Goal: Task Accomplishment & Management: Manage account settings

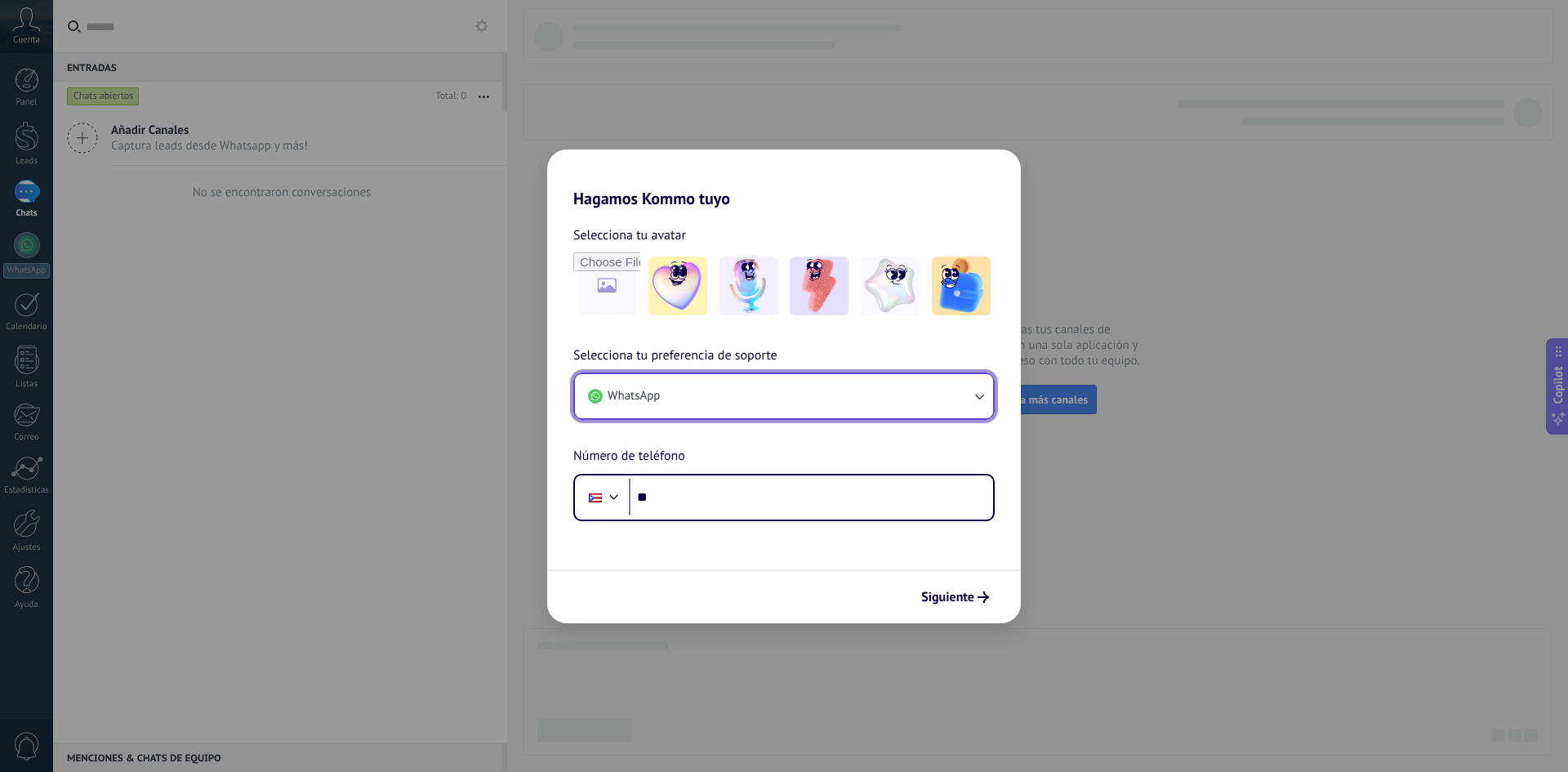
click at [978, 397] on icon "button" at bounding box center [979, 398] width 9 height 6
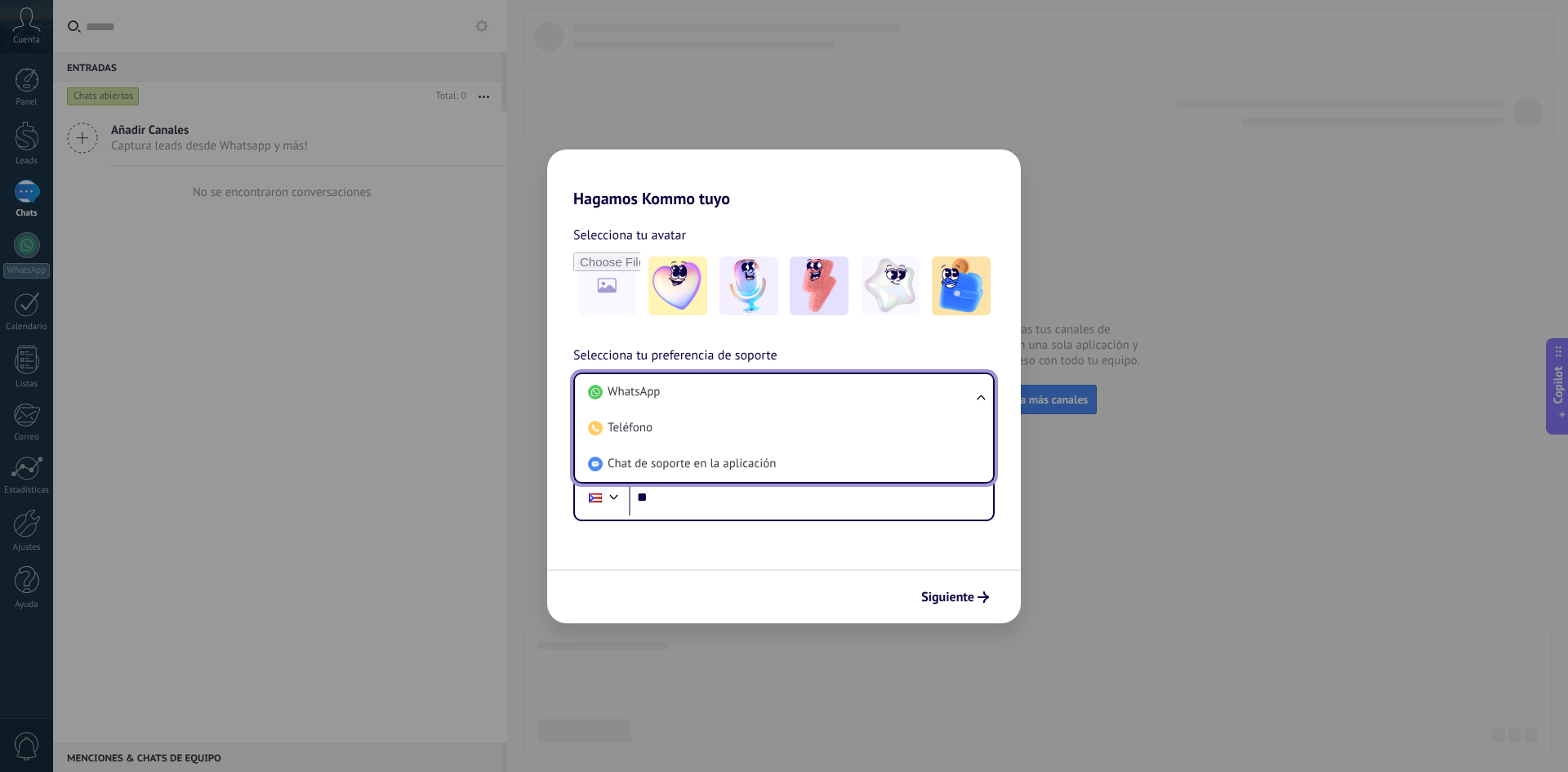
click at [978, 397] on ul "WhatsApp Teléfono Chat de soporte en la aplicación" at bounding box center [784, 428] width 421 height 111
click at [633, 396] on span "WhatsApp" at bounding box center [633, 392] width 52 height 16
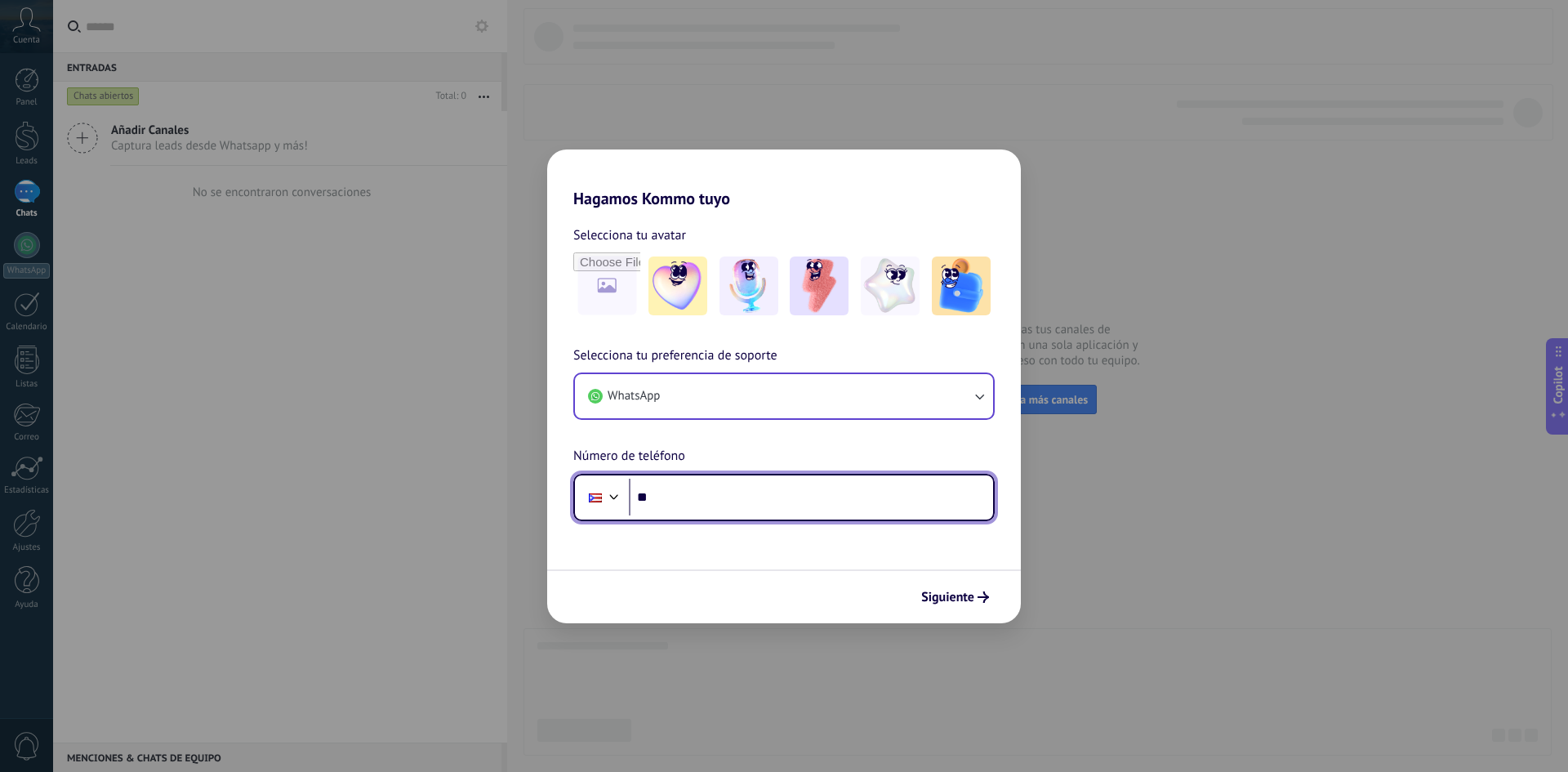
click at [652, 502] on input "**" at bounding box center [811, 498] width 364 height 38
type input "**********"
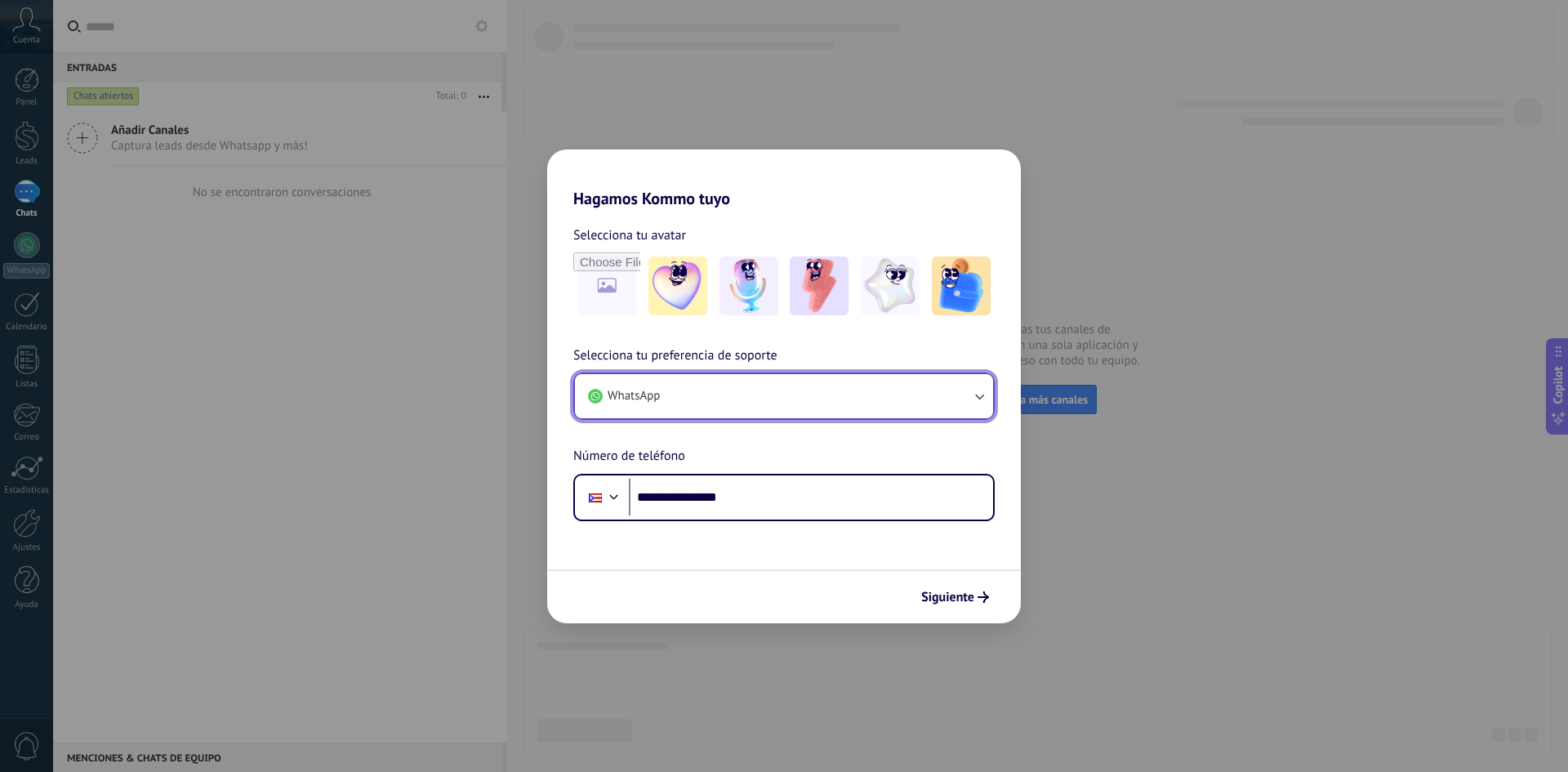
click at [978, 399] on icon "button" at bounding box center [979, 396] width 16 height 16
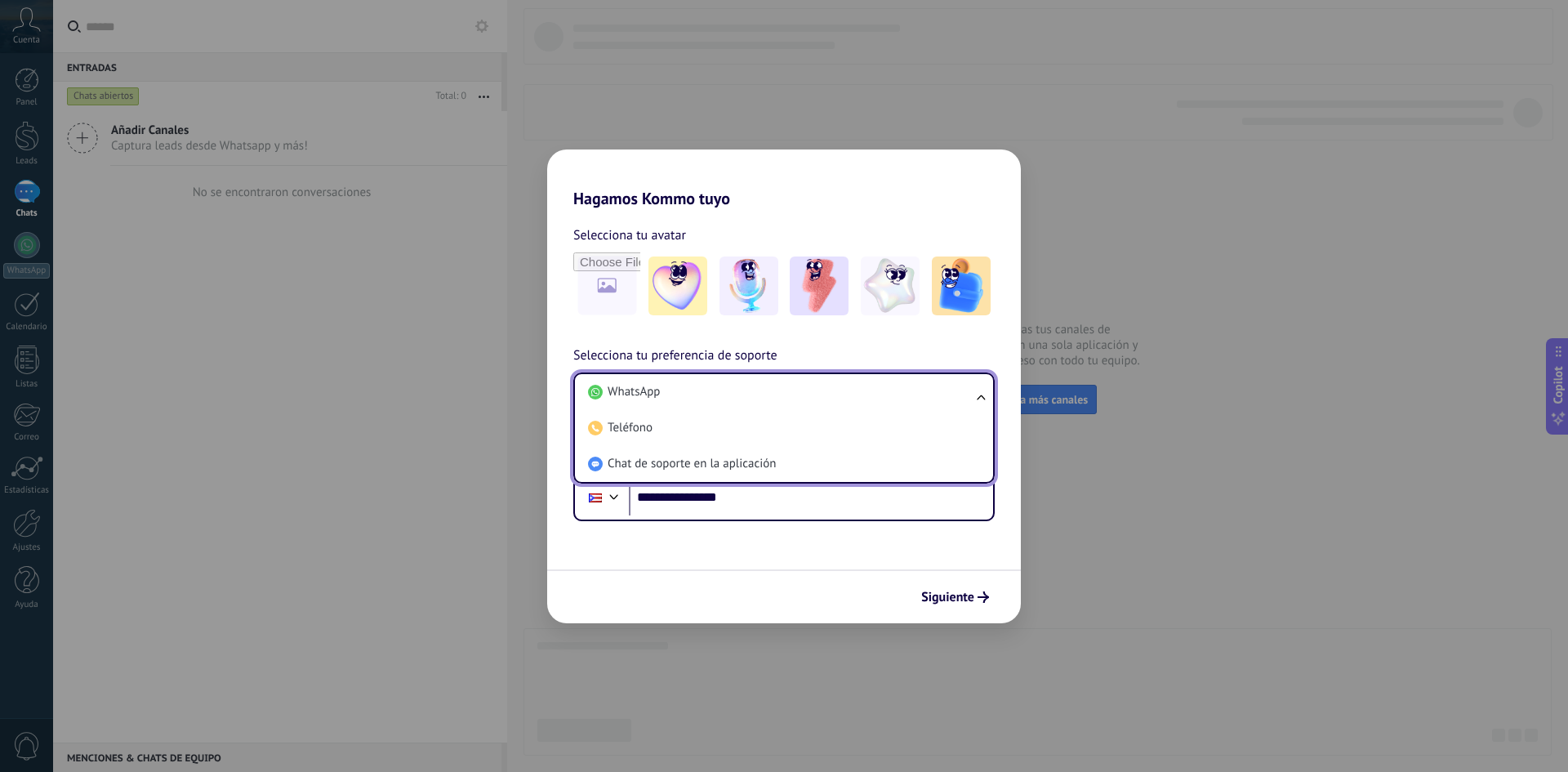
click at [978, 399] on ul "WhatsApp Teléfono Chat de soporte en la aplicación" at bounding box center [784, 428] width 421 height 111
click at [983, 392] on ul "WhatsApp Teléfono Chat de soporte en la aplicación" at bounding box center [784, 428] width 421 height 111
click at [1077, 315] on div "**********" at bounding box center [784, 386] width 1568 height 772
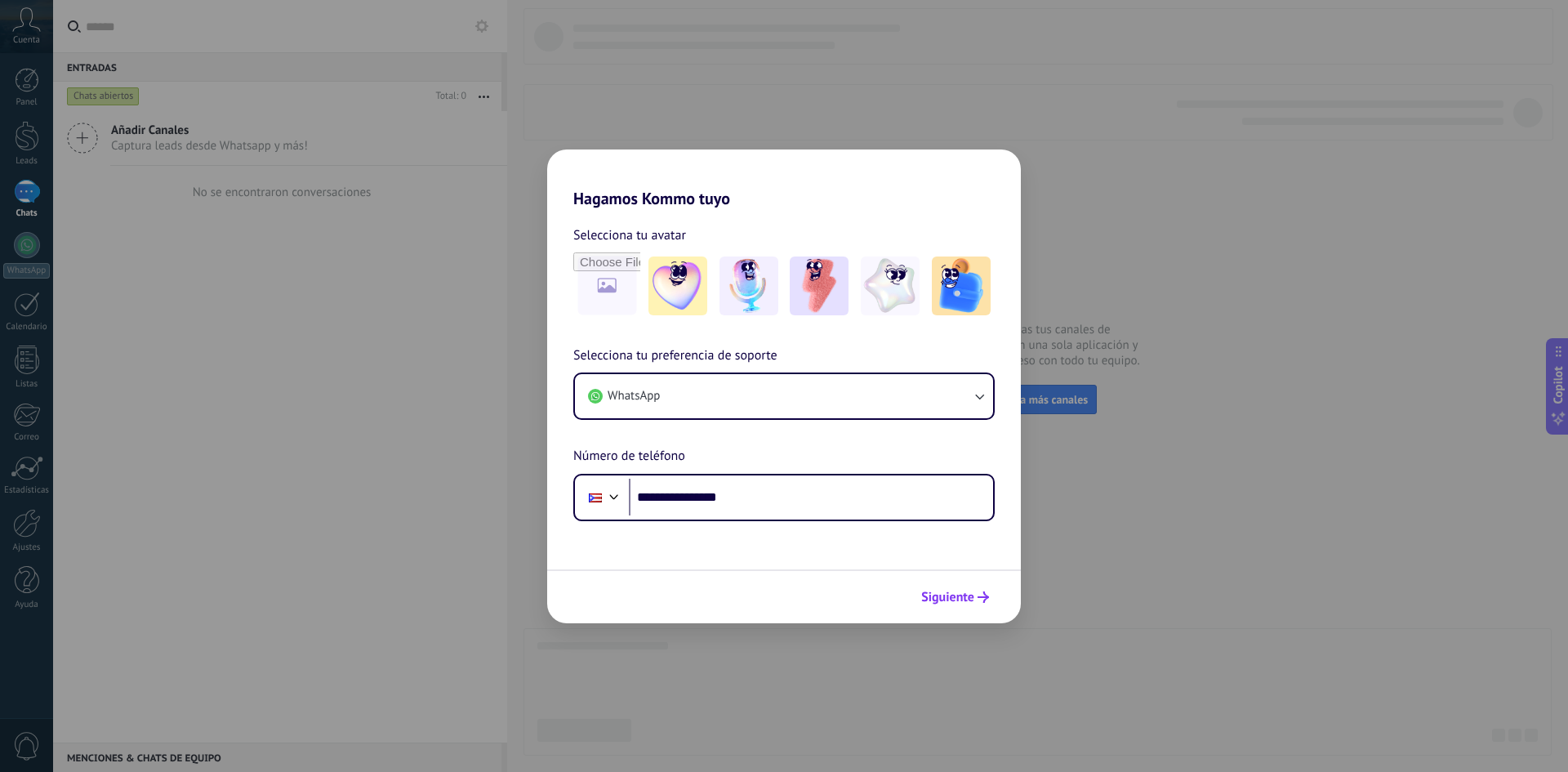
click at [966, 598] on span "Siguiente" at bounding box center [948, 597] width 53 height 11
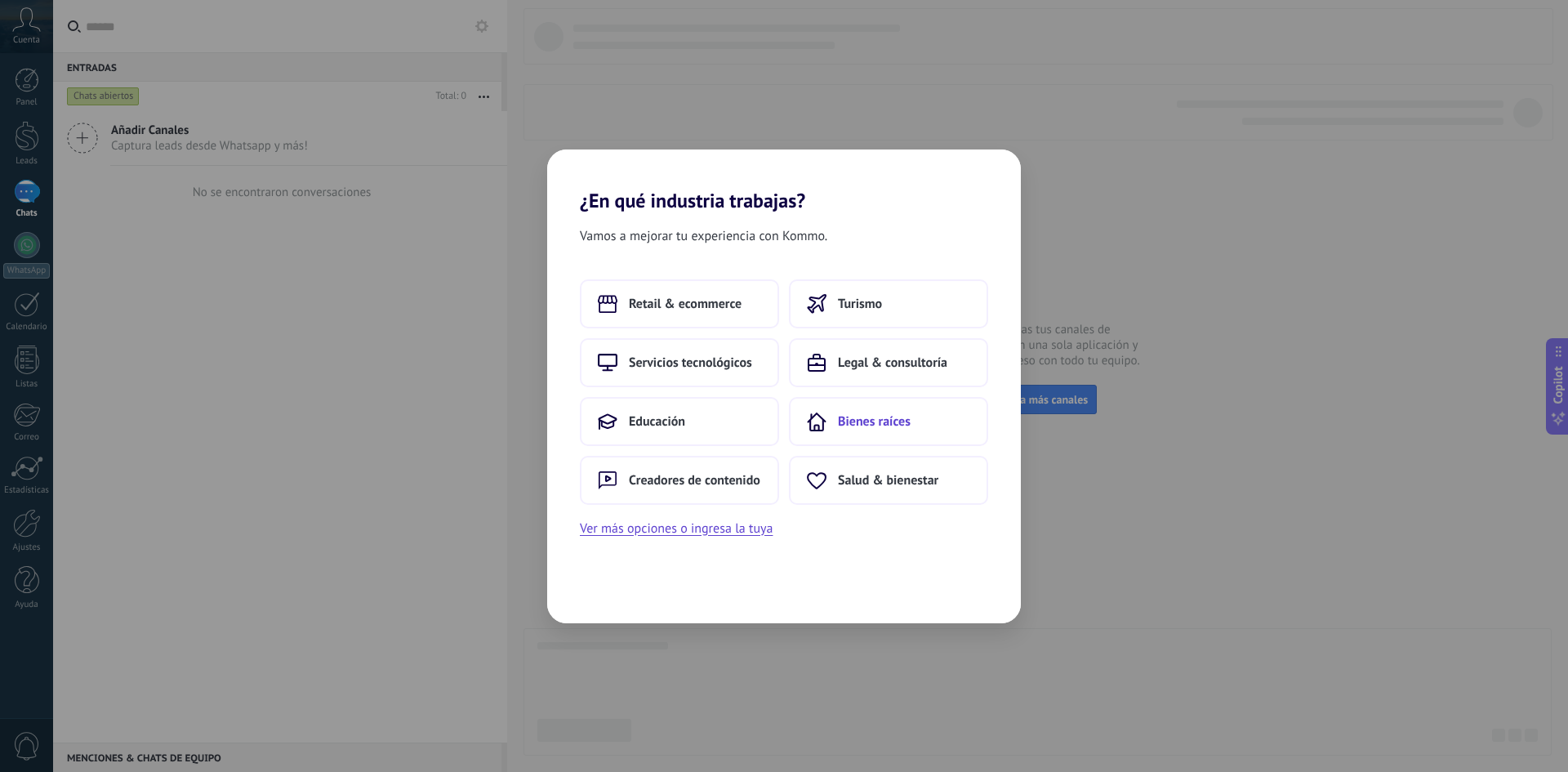
click at [855, 420] on span "Bienes raíces" at bounding box center [874, 421] width 73 height 16
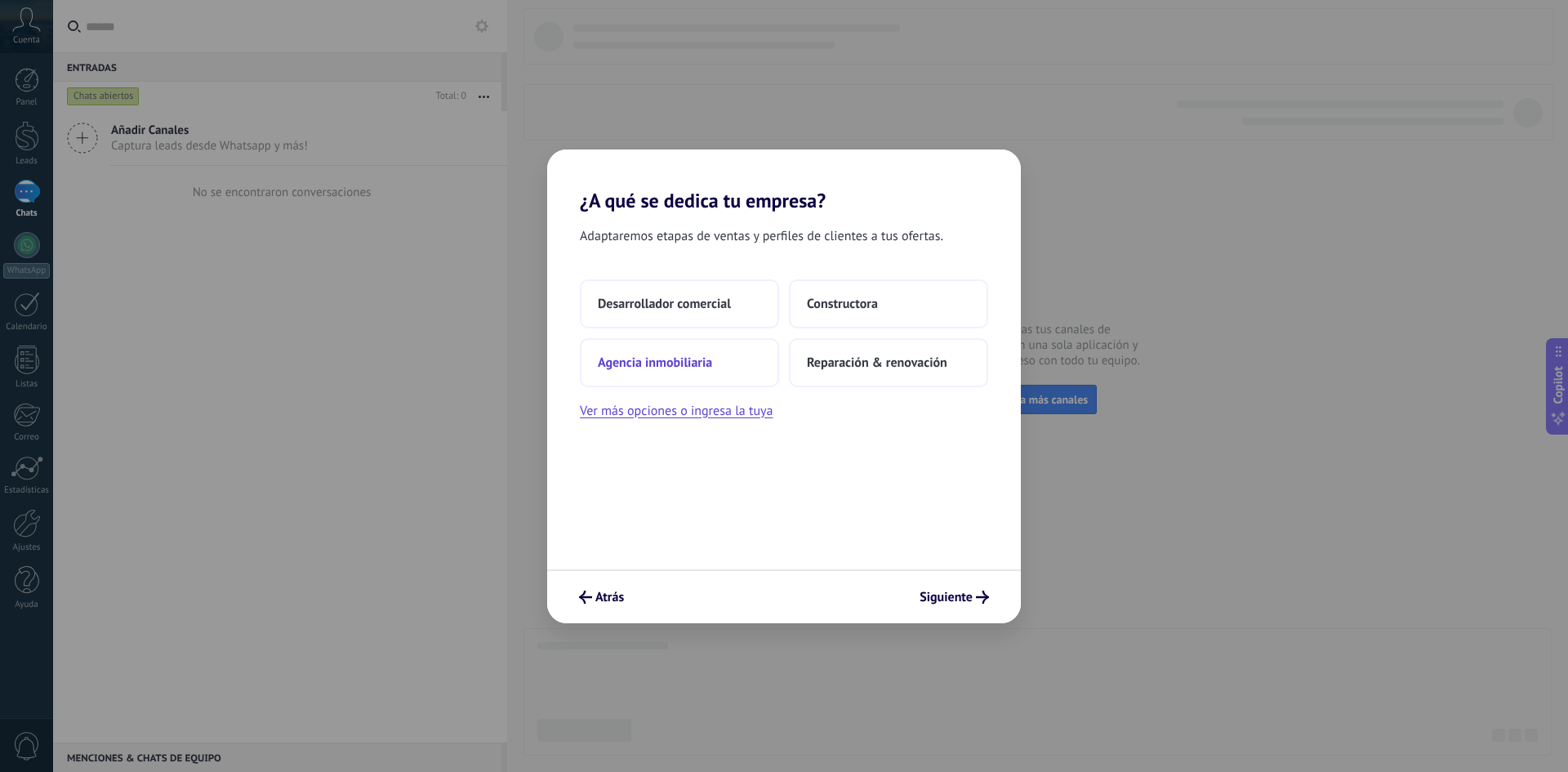
click at [655, 365] on span "Agencia inmobiliaria" at bounding box center [655, 362] width 115 height 16
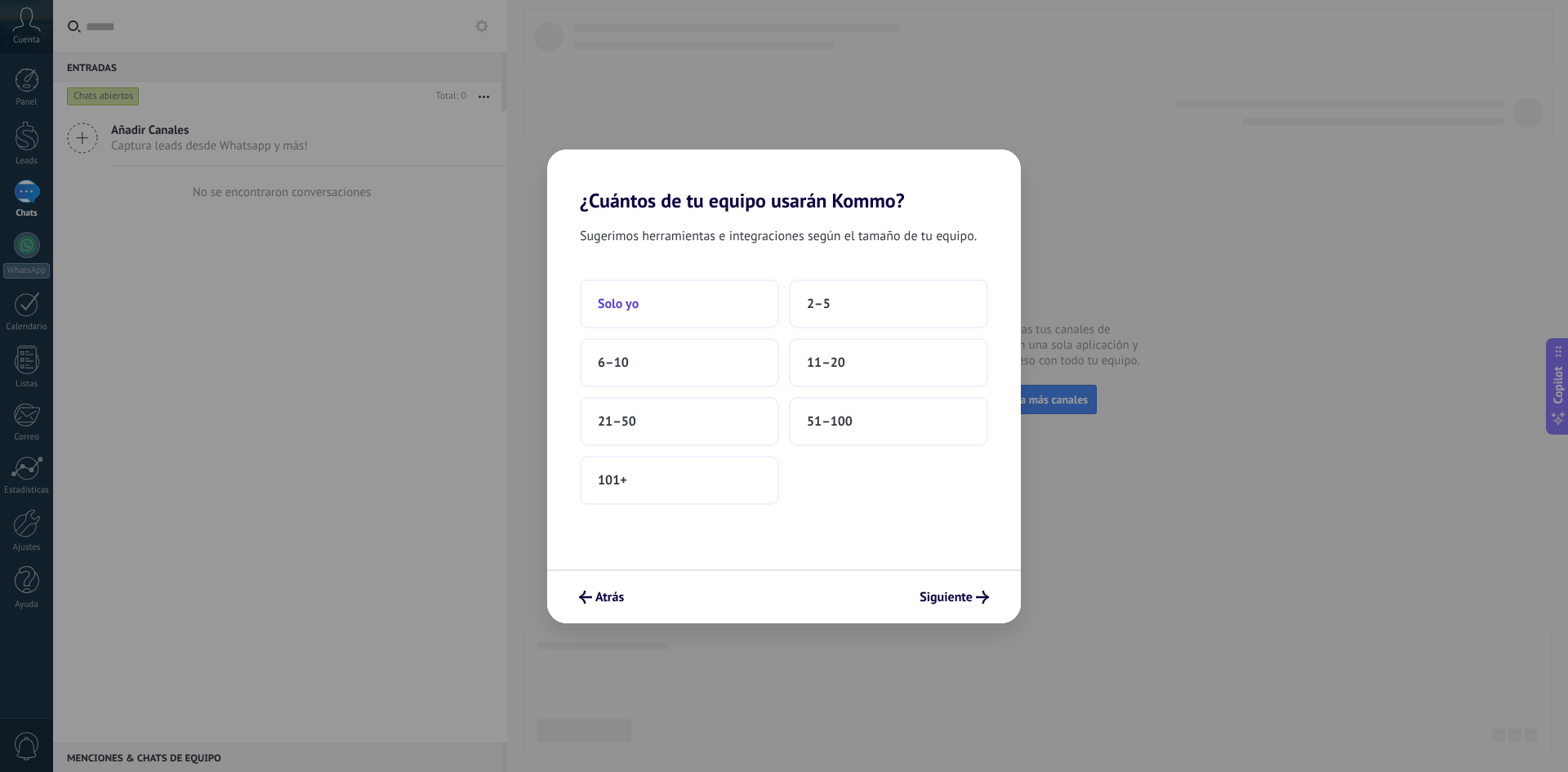
click at [643, 300] on button "Solo yo" at bounding box center [679, 303] width 199 height 49
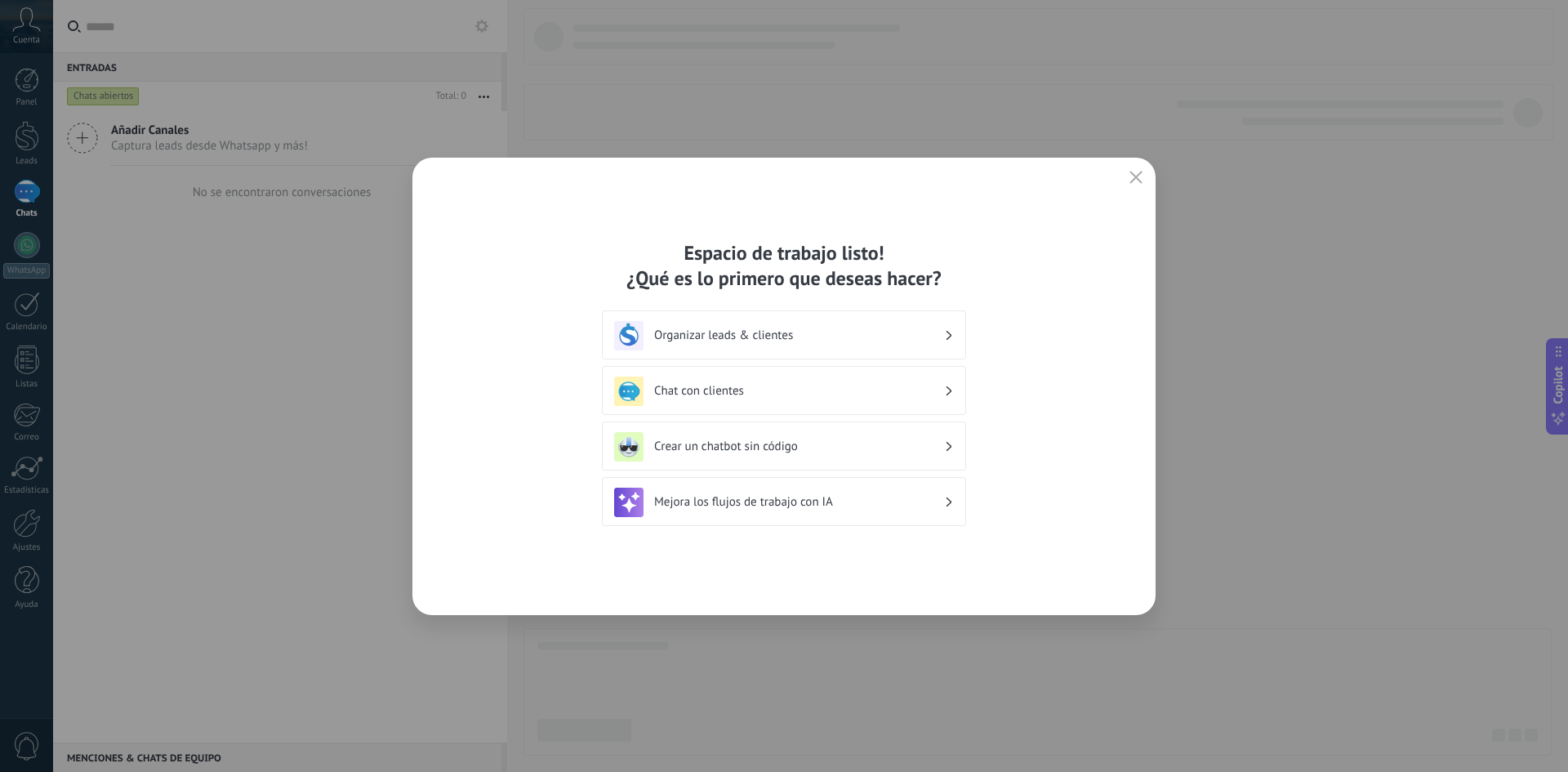
click at [947, 334] on icon at bounding box center [949, 335] width 6 height 9
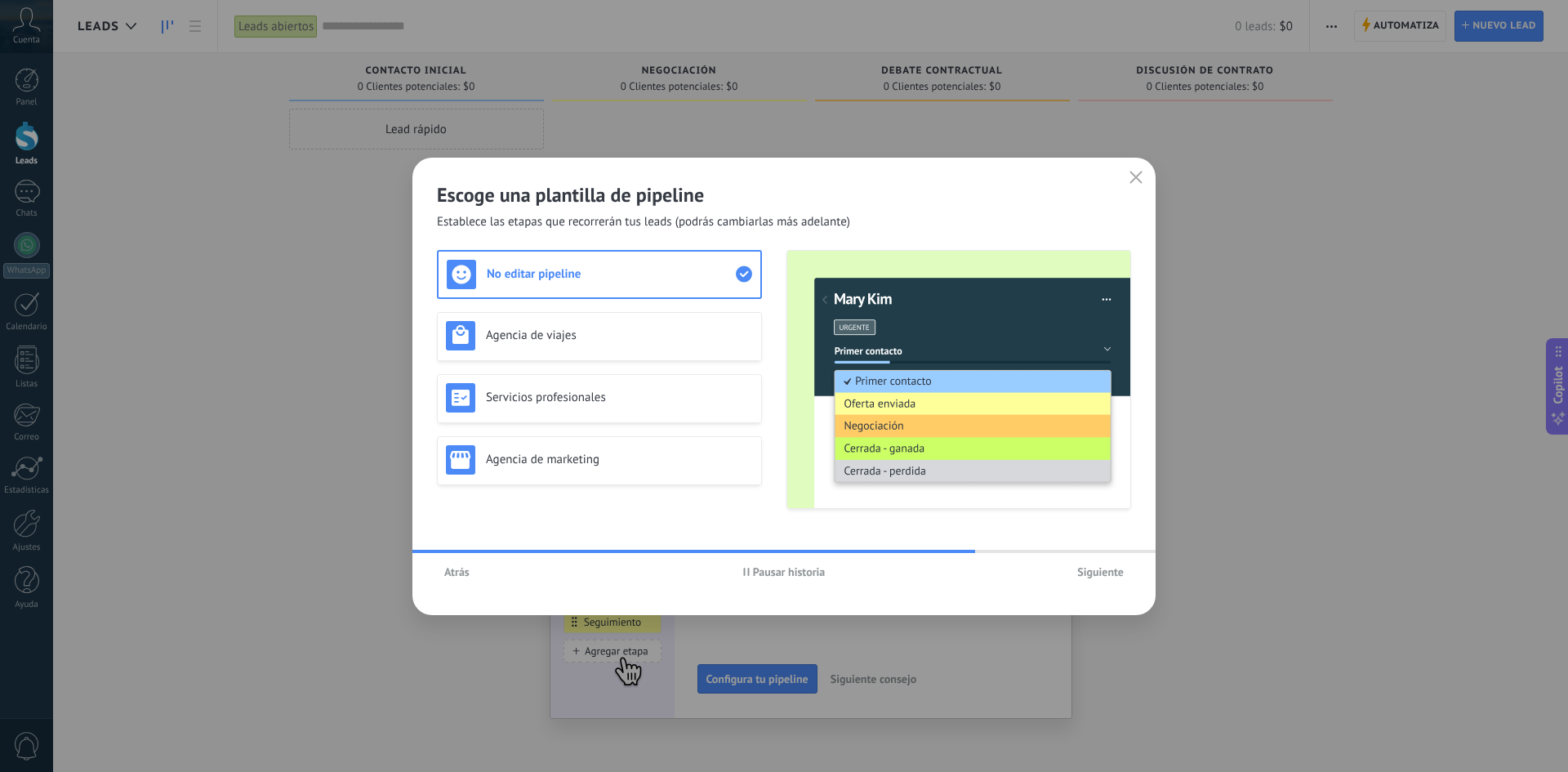
click at [784, 571] on span "Pausar historia" at bounding box center [789, 571] width 73 height 11
click at [450, 571] on span "Atrás" at bounding box center [457, 571] width 26 height 11
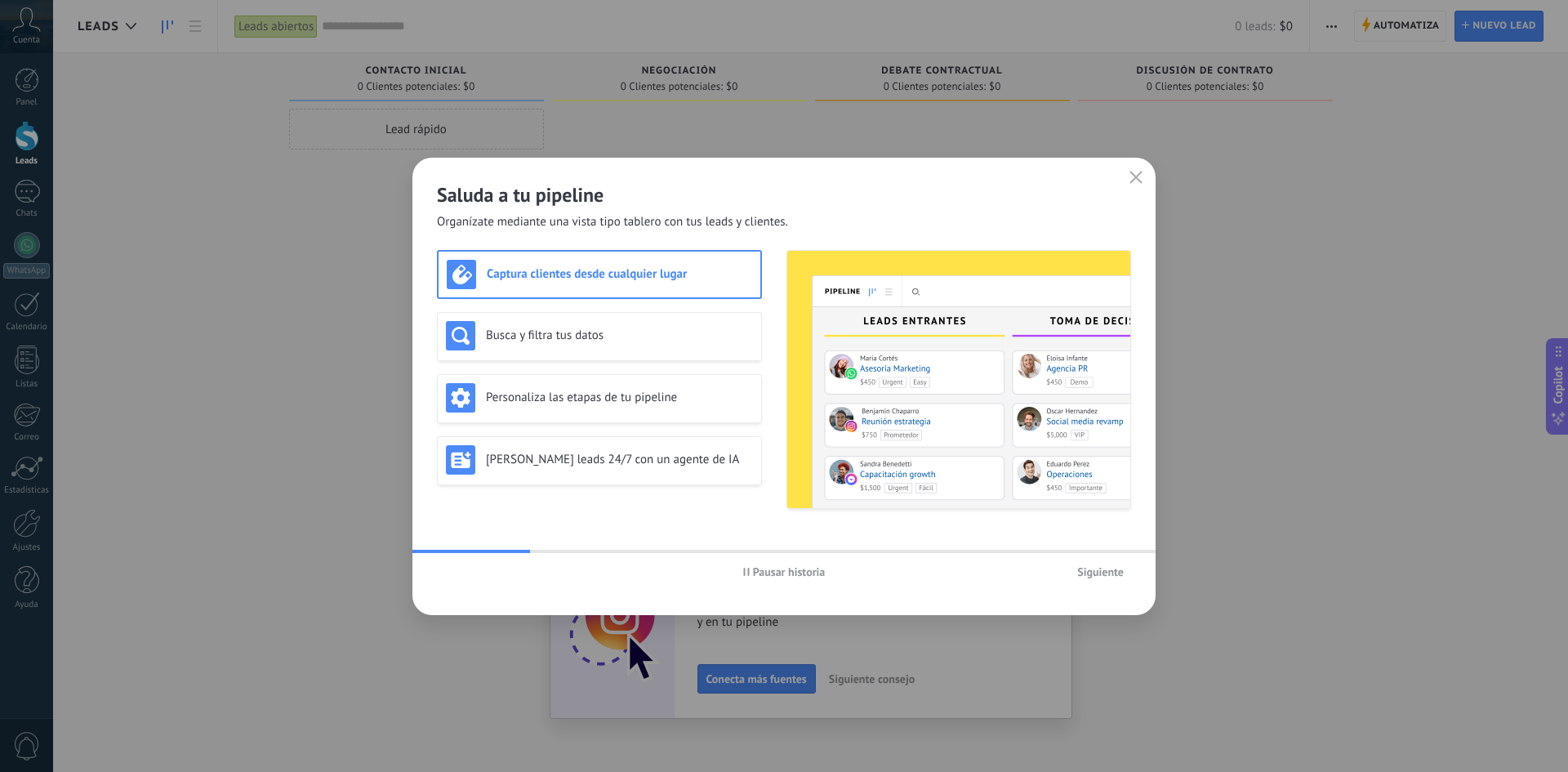
click at [786, 571] on span "Pausar historia" at bounding box center [789, 571] width 73 height 11
click at [1142, 176] on icon "button" at bounding box center [1136, 177] width 13 height 13
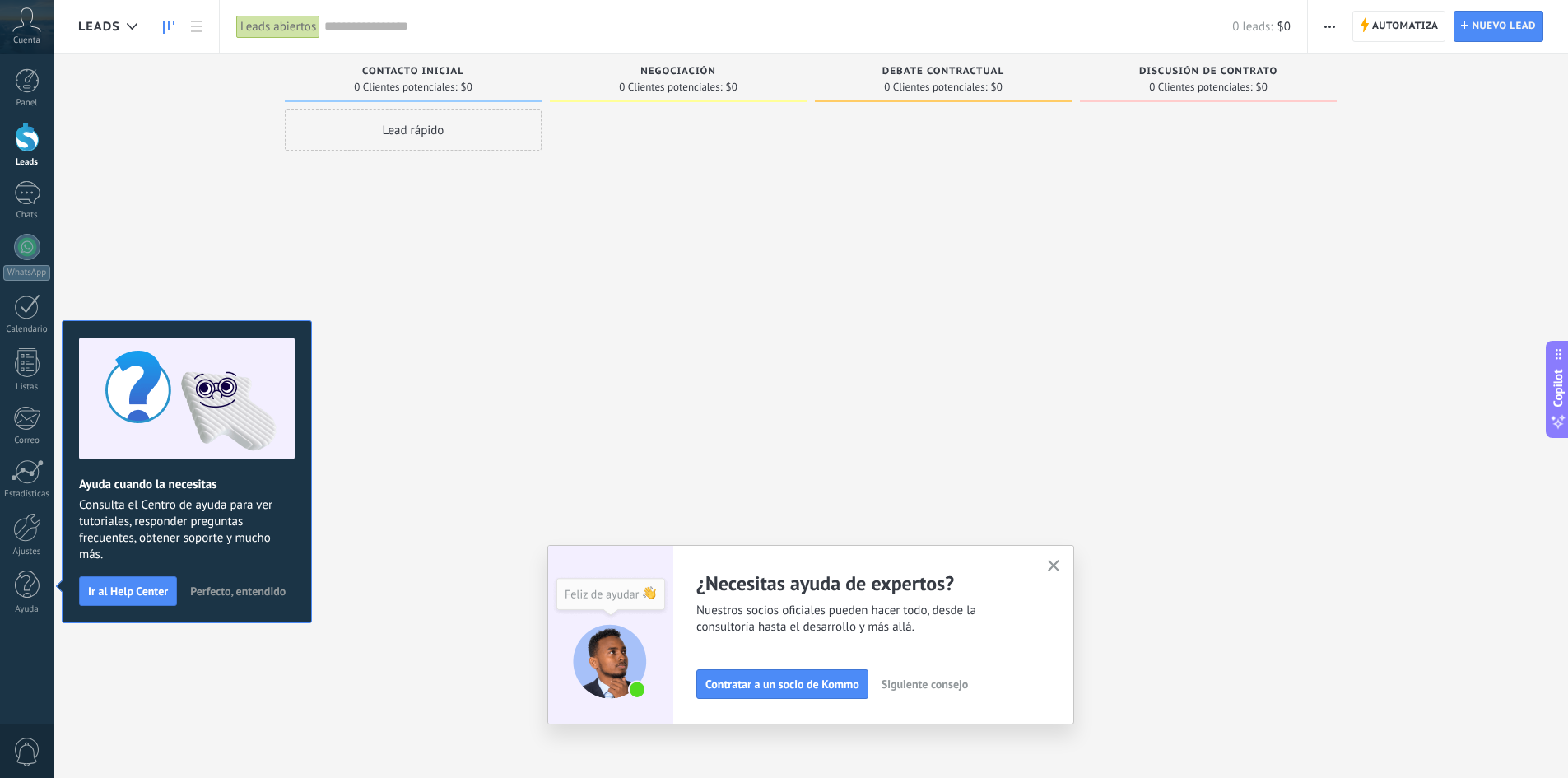
click at [38, 27] on icon at bounding box center [26, 20] width 28 height 25
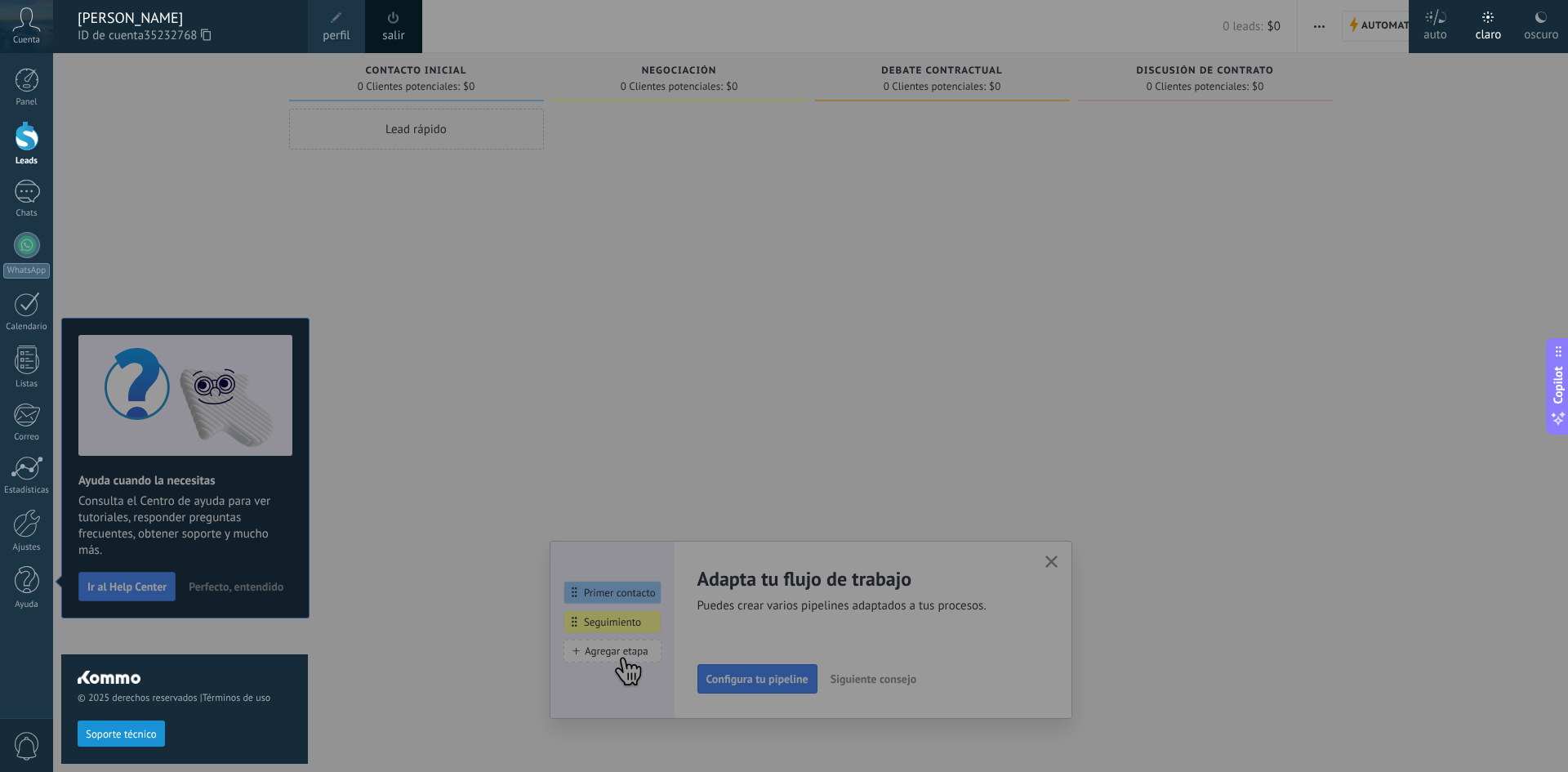
click at [294, 201] on div "© 2025 derechos reservados | Términos de uso Soporte técnico" at bounding box center [185, 412] width 247 height 719
click at [331, 32] on span "perfil" at bounding box center [337, 36] width 27 height 18
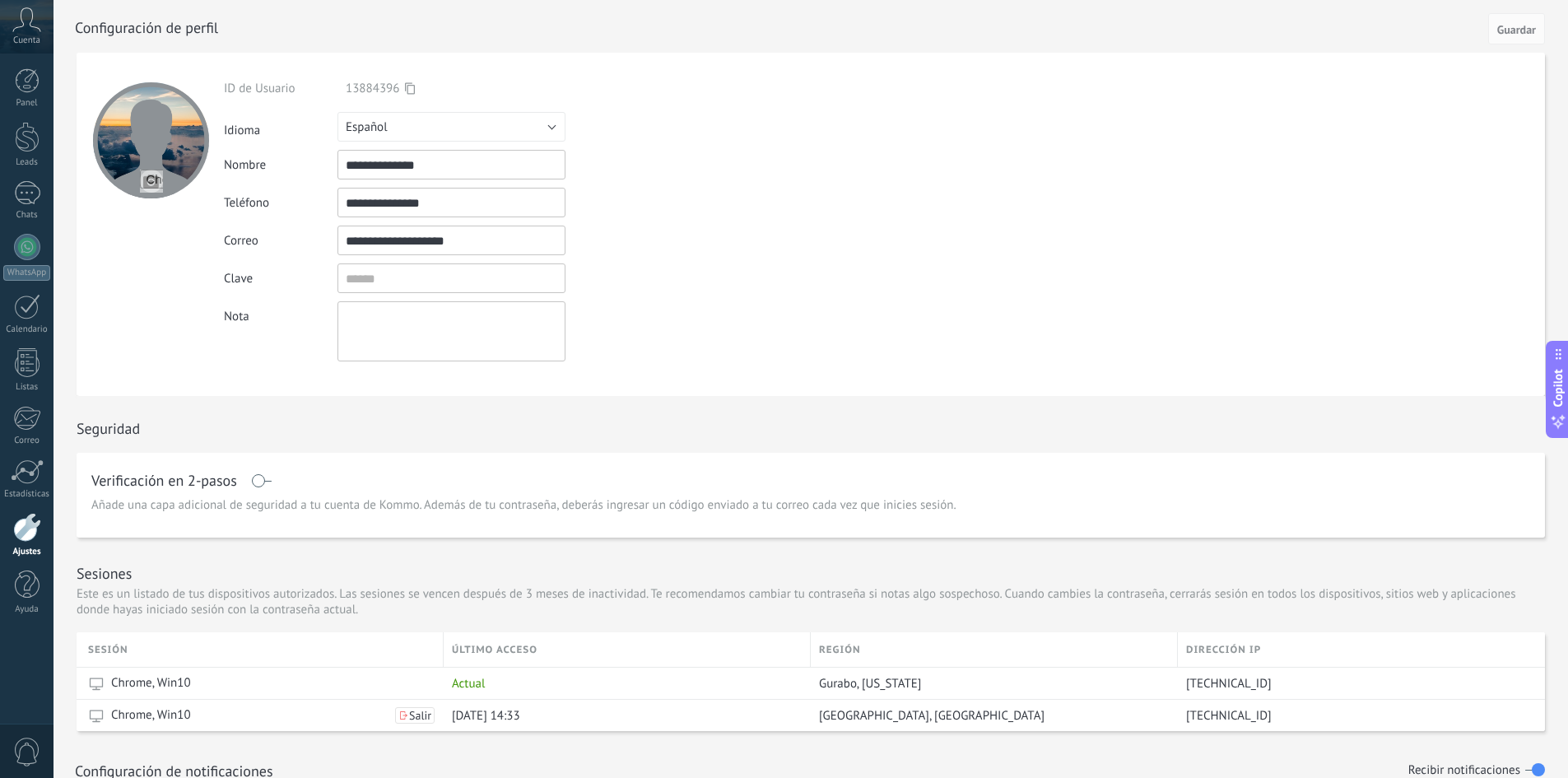
click at [1016, 172] on form "**********" at bounding box center [810, 224] width 1468 height 344
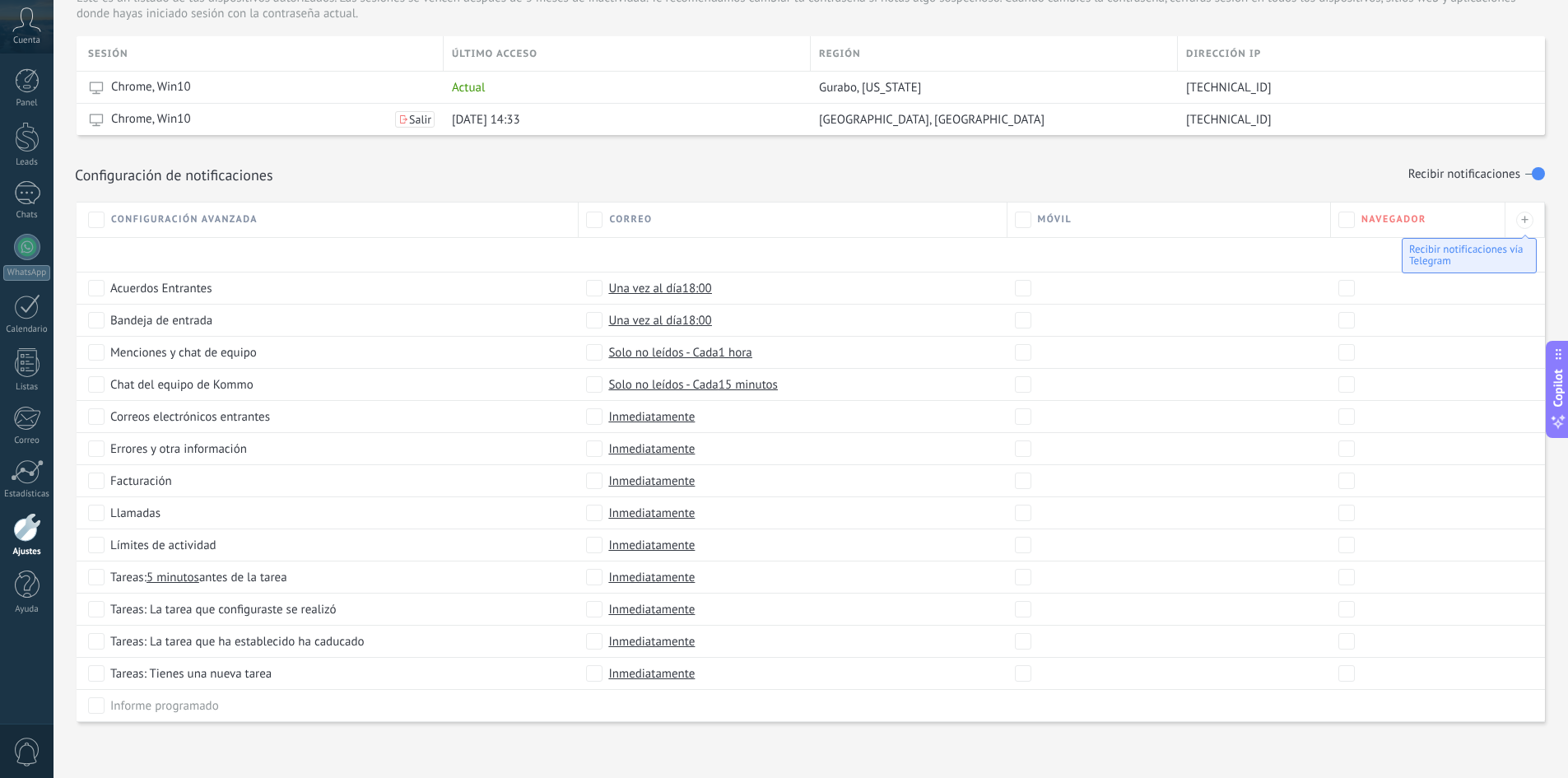
scroll to position [602, 0]
